Goal: Task Accomplishment & Management: Manage account settings

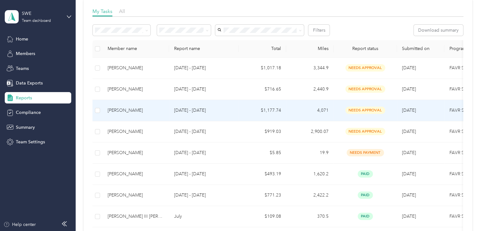
scroll to position [95, 0]
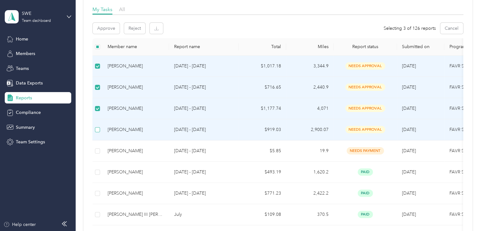
click at [100, 132] on label at bounding box center [97, 129] width 5 height 7
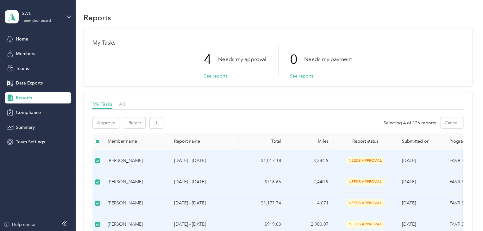
scroll to position [0, 0]
click at [108, 125] on button "Approve" at bounding box center [106, 123] width 27 height 11
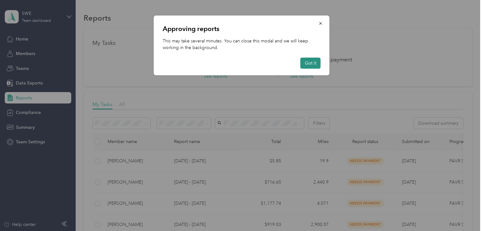
click at [309, 66] on button "Got it" at bounding box center [311, 63] width 20 height 11
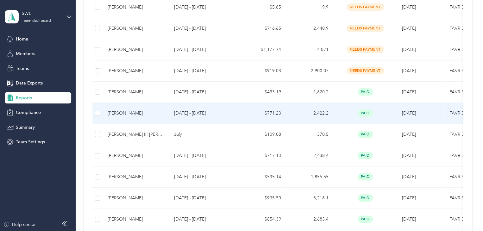
scroll to position [158, 0]
